Goal: Transaction & Acquisition: Book appointment/travel/reservation

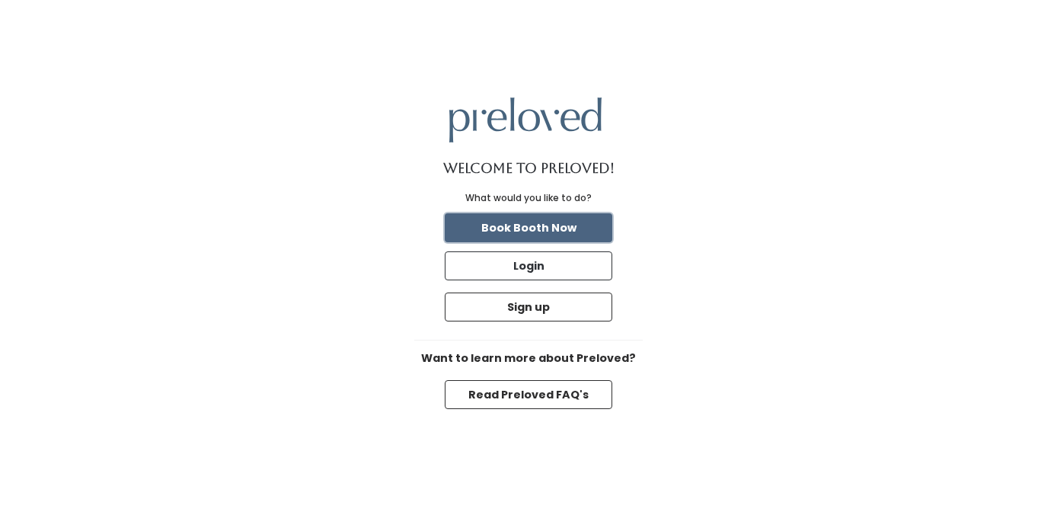
click at [558, 225] on button "Book Booth Now" at bounding box center [529, 227] width 168 height 29
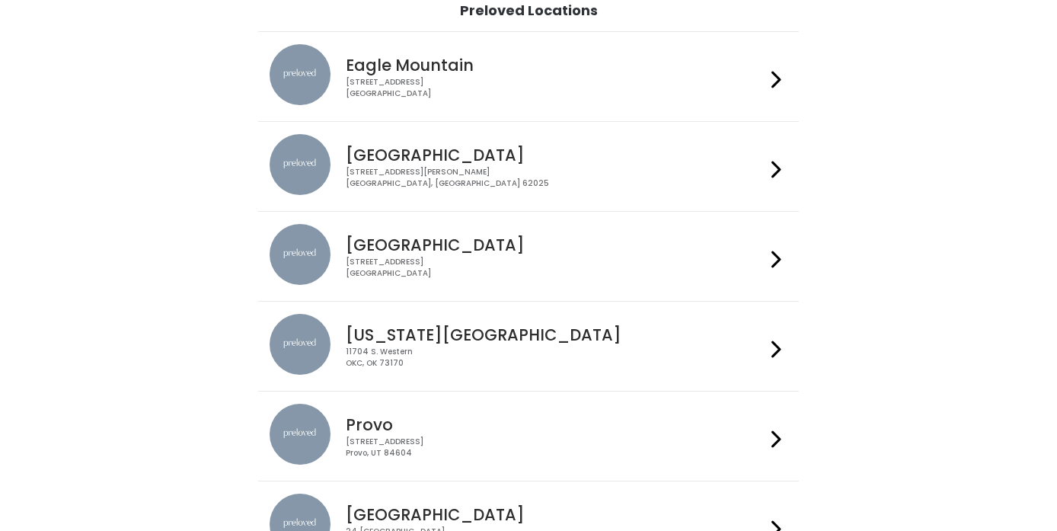
scroll to position [123, 0]
click at [561, 261] on div "3903 N Braeswood Blvd Houston, TX 77025" at bounding box center [555, 267] width 419 height 22
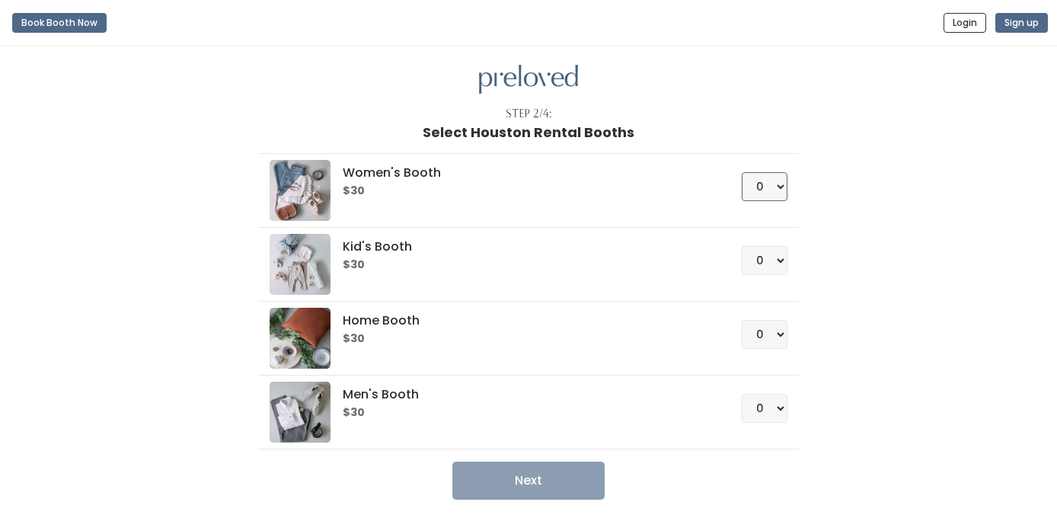
click at [769, 181] on select "0 1 2 3 4" at bounding box center [765, 186] width 46 height 29
select select "1"
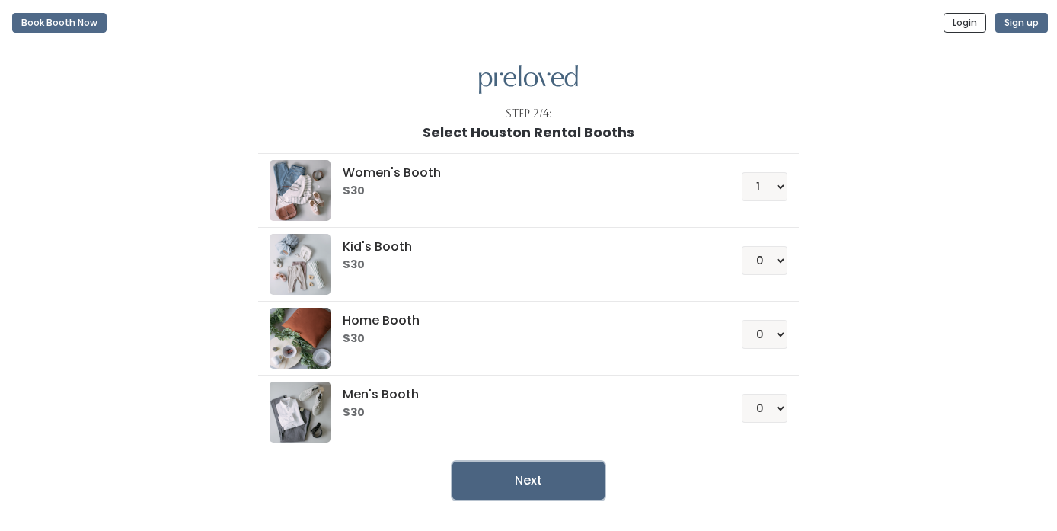
click at [561, 482] on button "Next" at bounding box center [529, 481] width 152 height 38
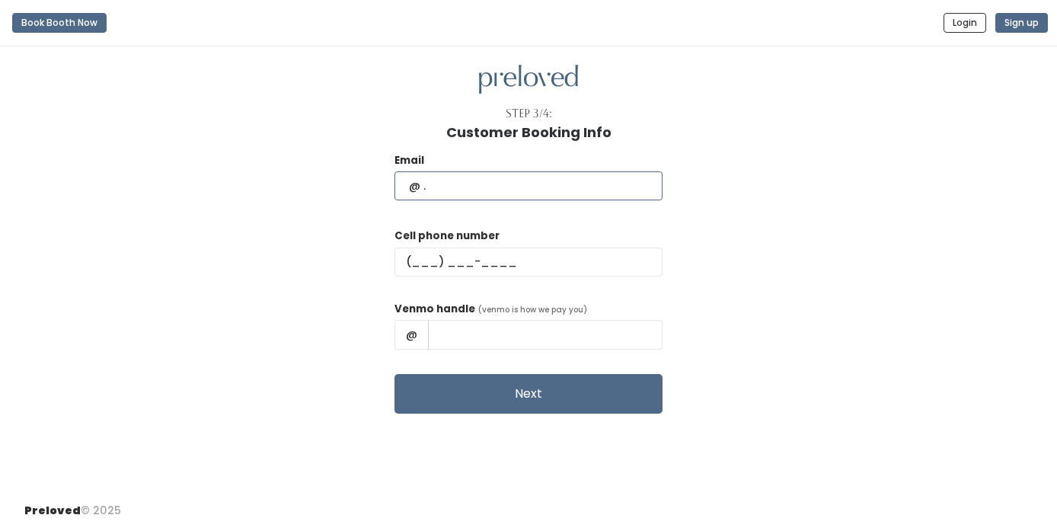
click at [498, 185] on input "text" at bounding box center [529, 185] width 268 height 29
type input "nat.ioanna@gmail.com"
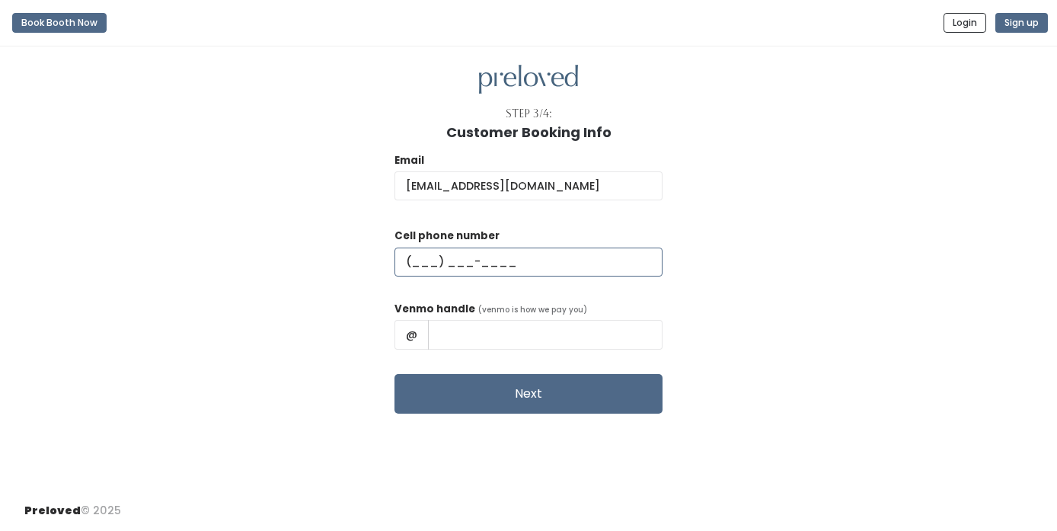
type input "(832) 279-6726"
click at [596, 336] on input "Natalie Johnston" at bounding box center [545, 334] width 235 height 29
click at [482, 338] on input "Natalie" at bounding box center [545, 334] width 235 height 29
click at [534, 336] on input "Natalie" at bounding box center [545, 334] width 235 height 29
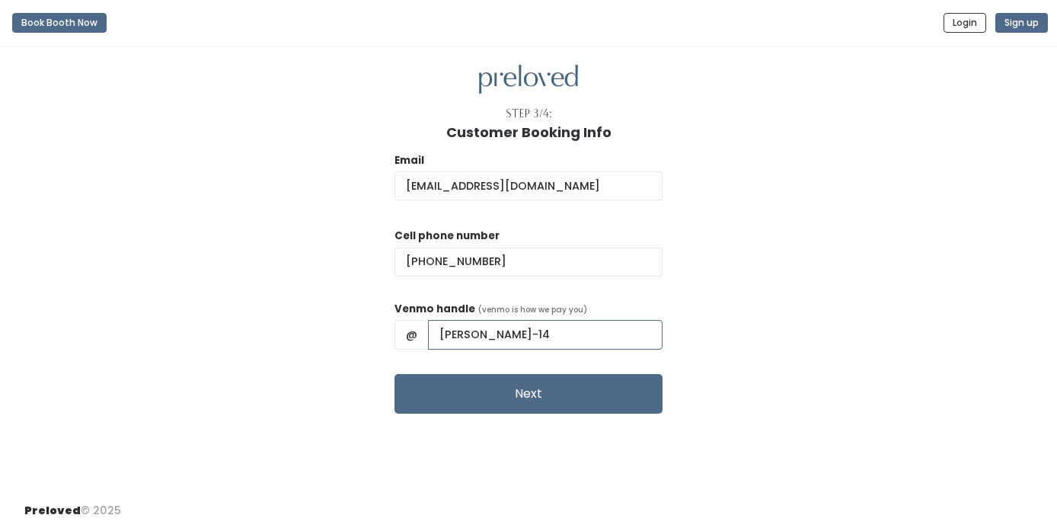
type input "natalie-johnston-14"
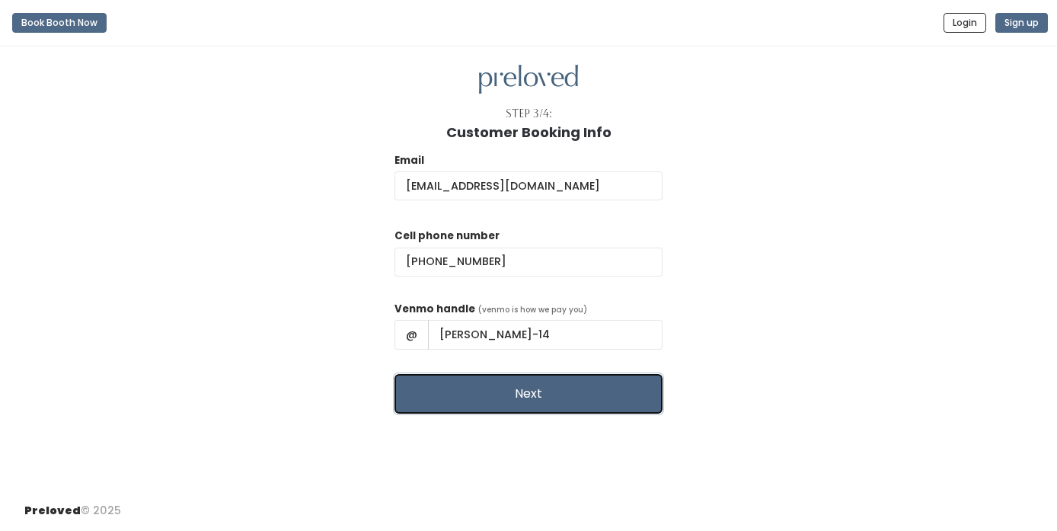
click at [571, 395] on button "Next" at bounding box center [529, 394] width 268 height 40
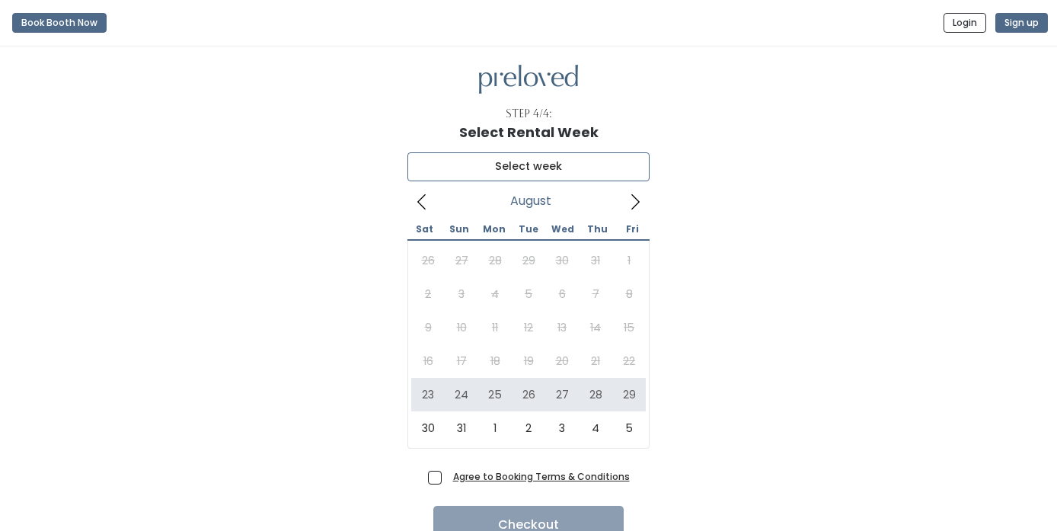
type input "[DATE] to [DATE]"
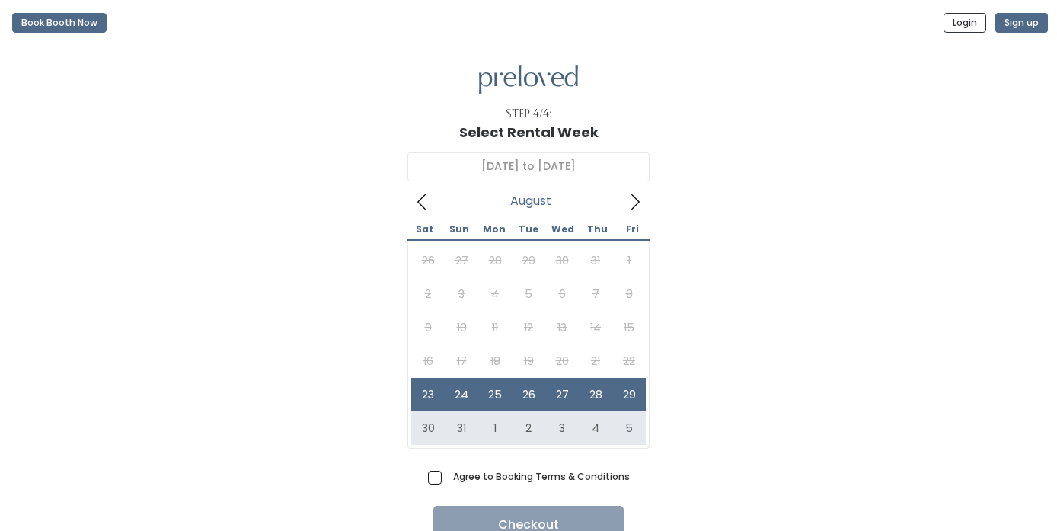
click at [447, 481] on span "Agree to Booking Terms & Conditions" at bounding box center [538, 476] width 183 height 15
click at [447, 478] on input "Agree to Booking Terms & Conditions" at bounding box center [452, 474] width 10 height 10
checkbox input "true"
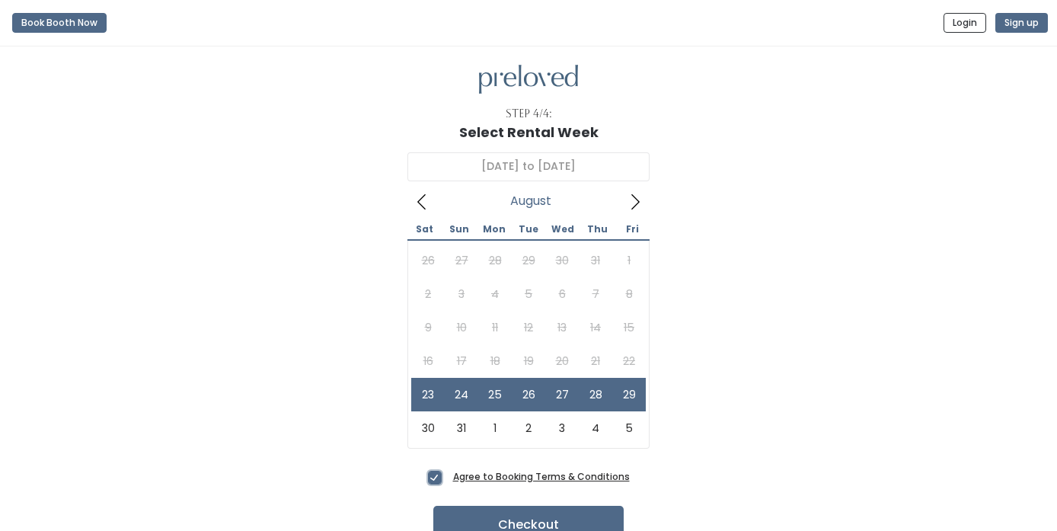
scroll to position [72, 0]
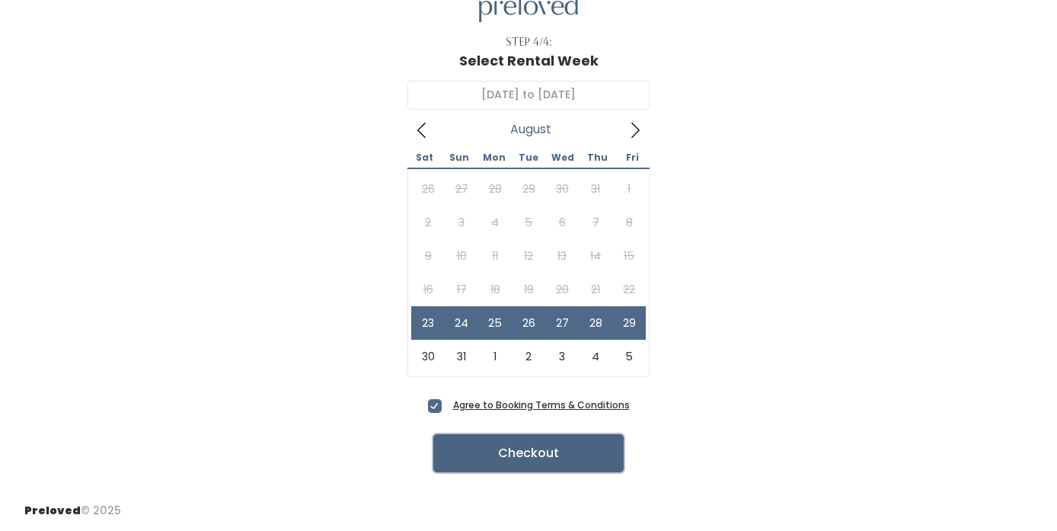
click at [539, 455] on button "Checkout" at bounding box center [528, 453] width 190 height 38
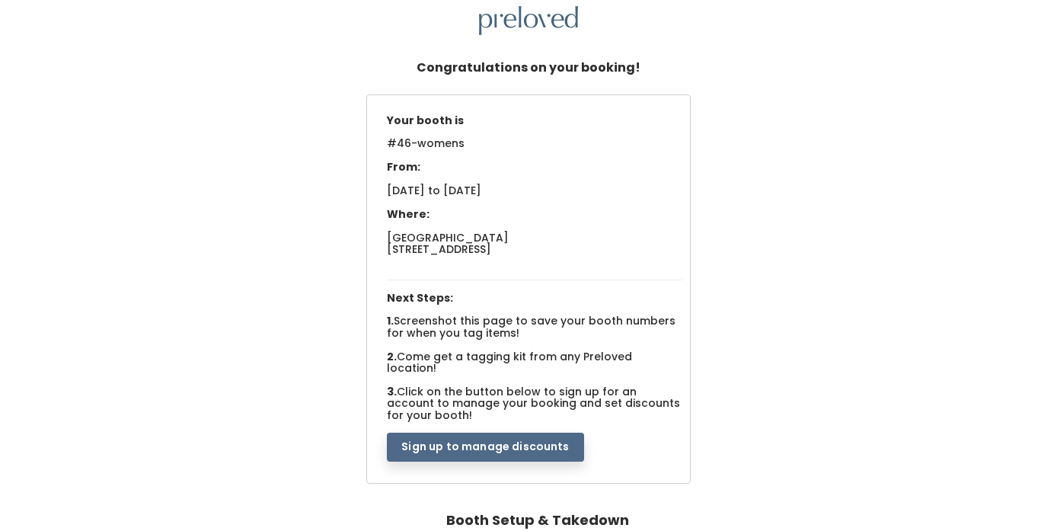
scroll to position [55, 0]
